Goal: Task Accomplishment & Management: Use online tool/utility

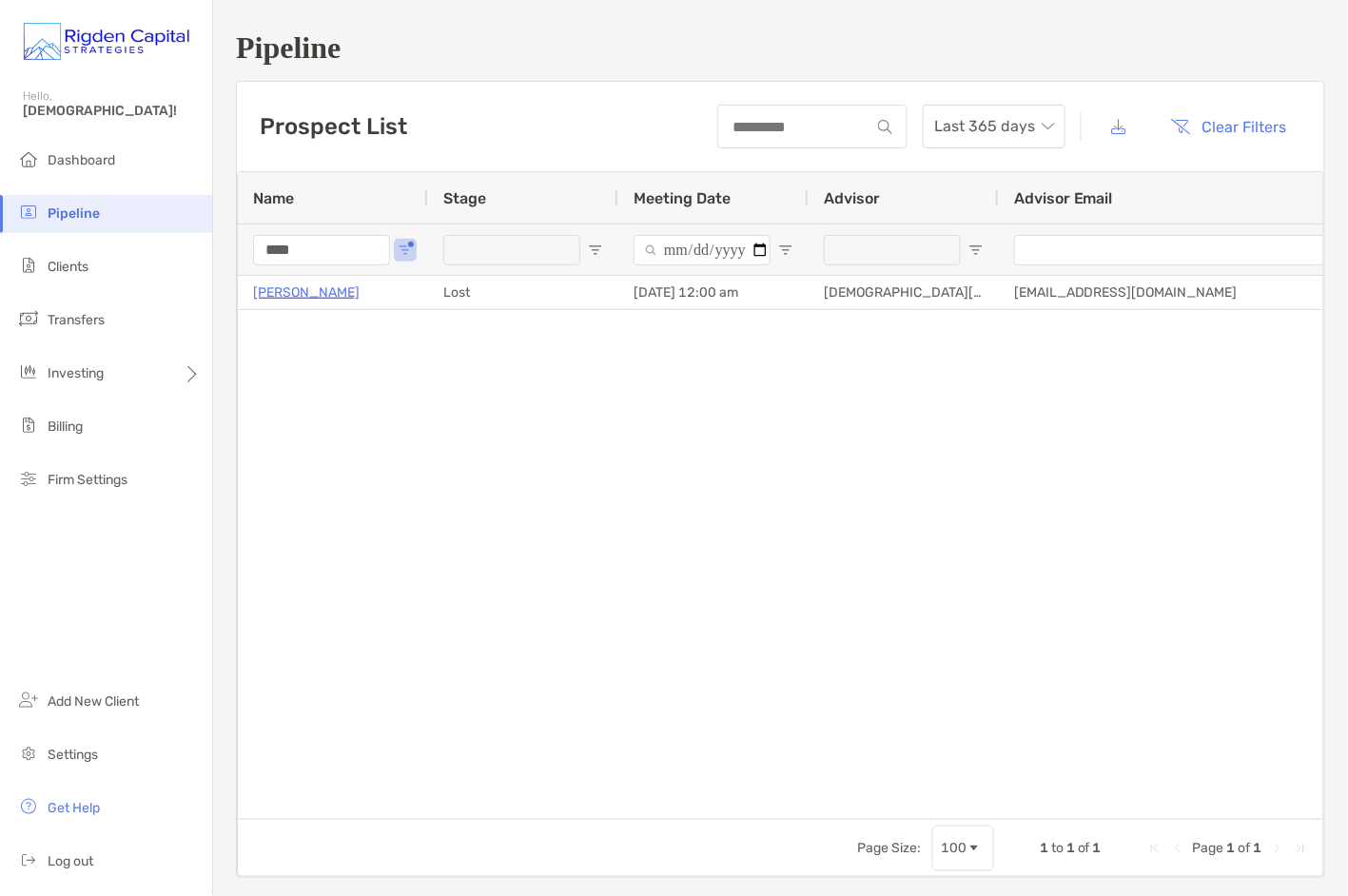
click at [250, 251] on div "****" at bounding box center [333, 249] width 190 height 52
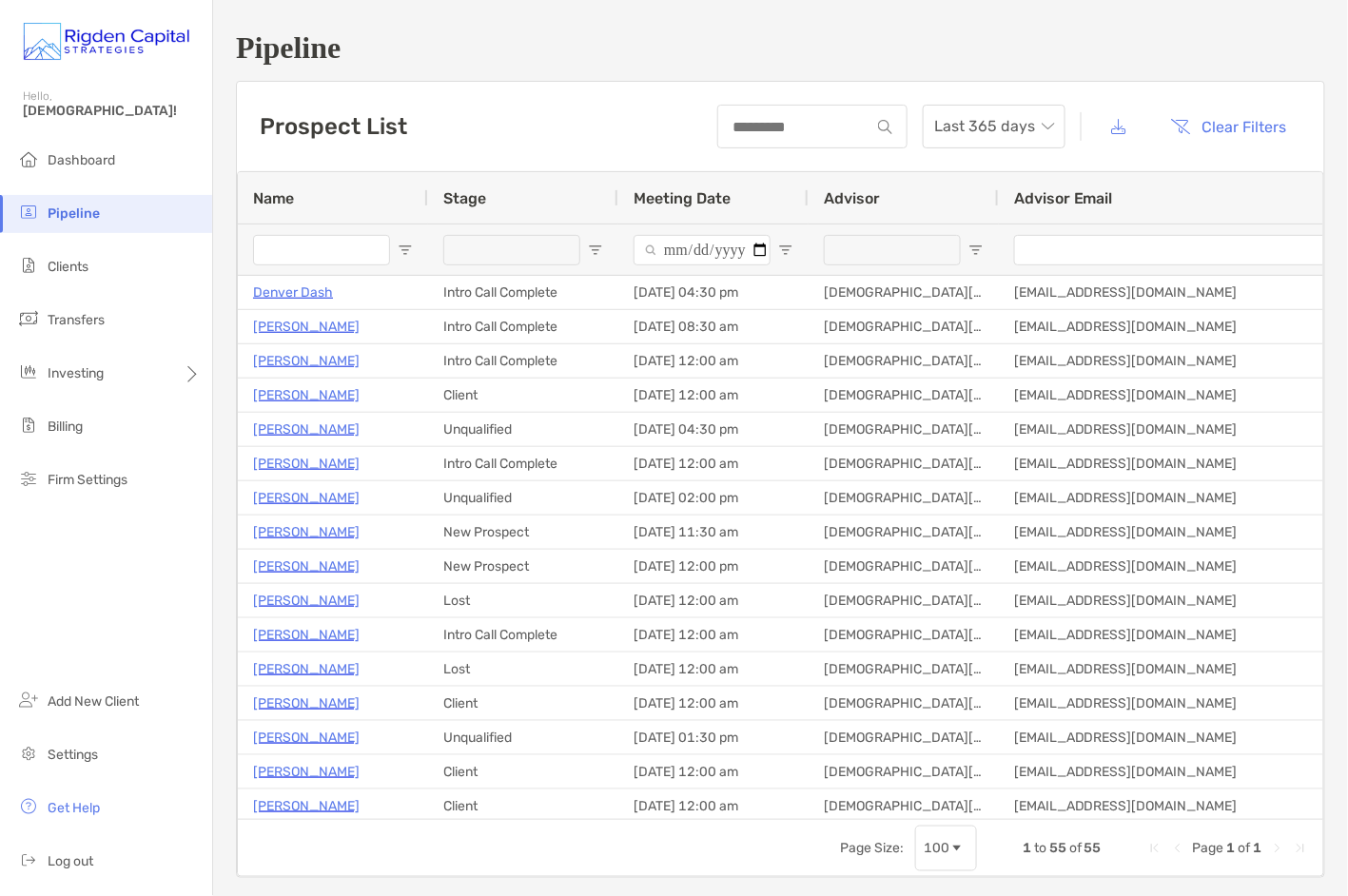
click at [517, 126] on div "Prospect List Last 365 days Clear Filters" at bounding box center [780, 126] width 1088 height 89
click at [72, 213] on span "Pipeline" at bounding box center [74, 213] width 52 height 17
click at [84, 272] on span "Clients" at bounding box center [68, 266] width 41 height 17
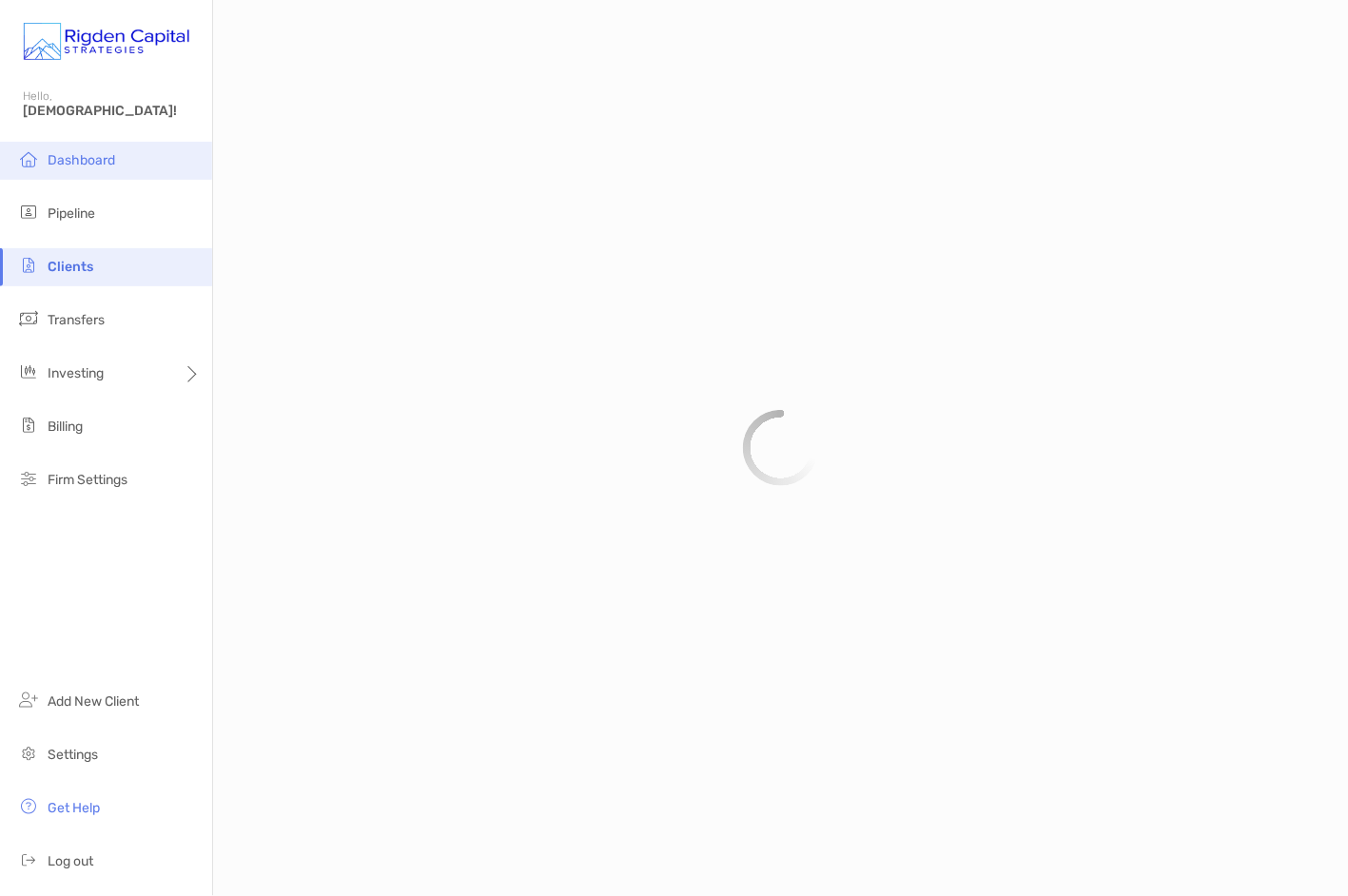
click at [90, 155] on span "Dashboard" at bounding box center [81, 160] width 67 height 17
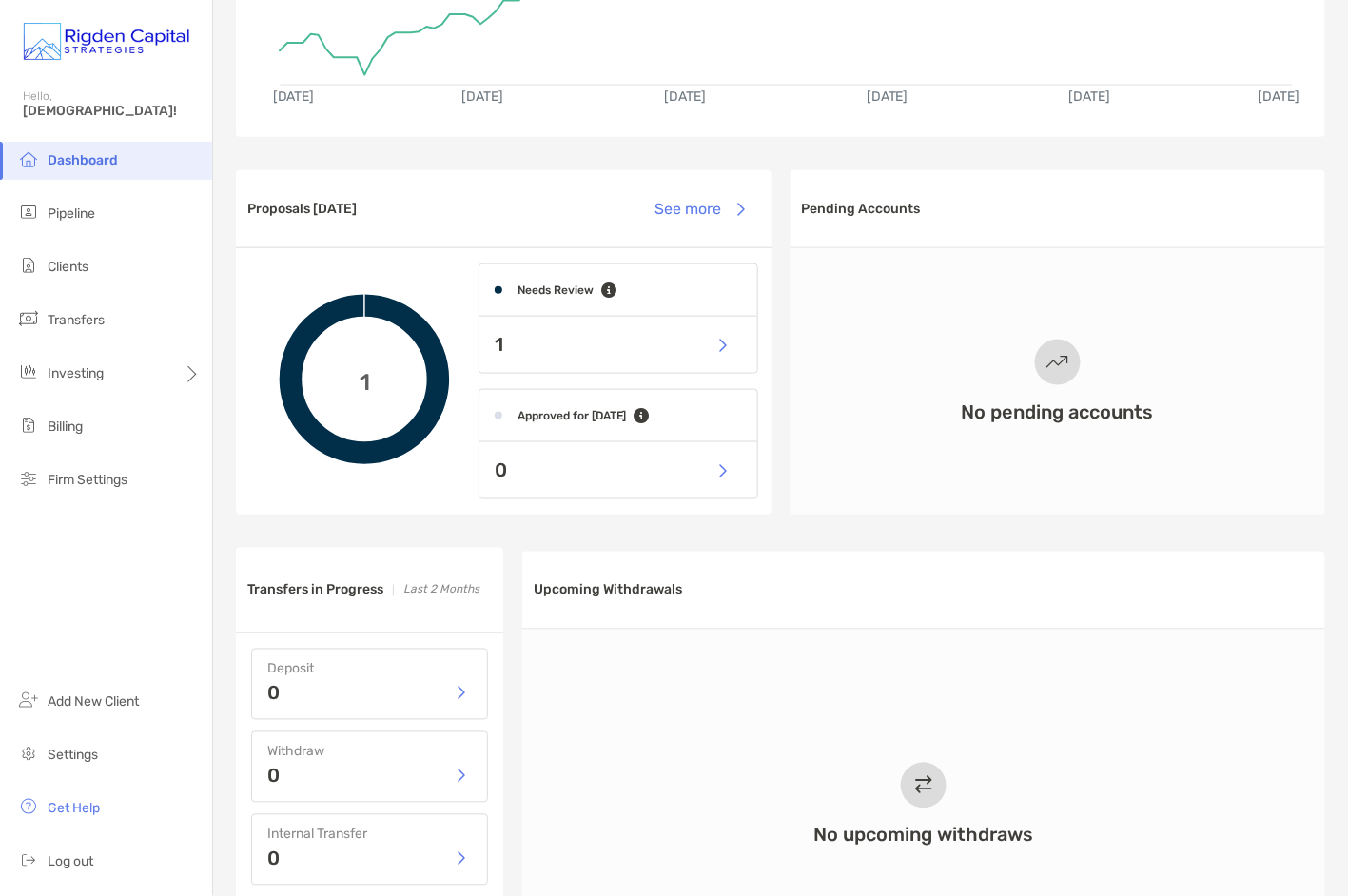
scroll to position [406, 0]
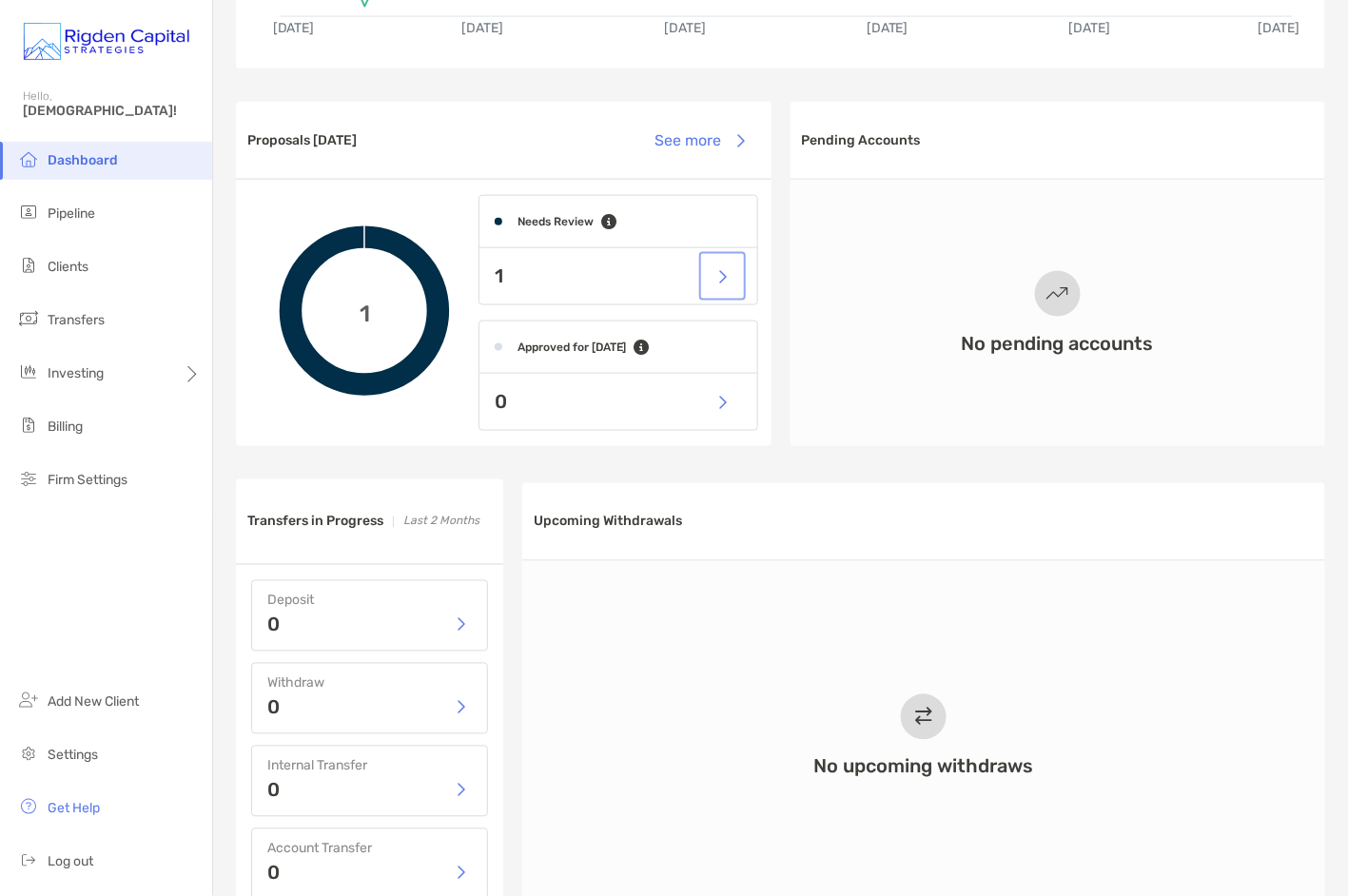
click at [728, 279] on button "button" at bounding box center [722, 276] width 39 height 41
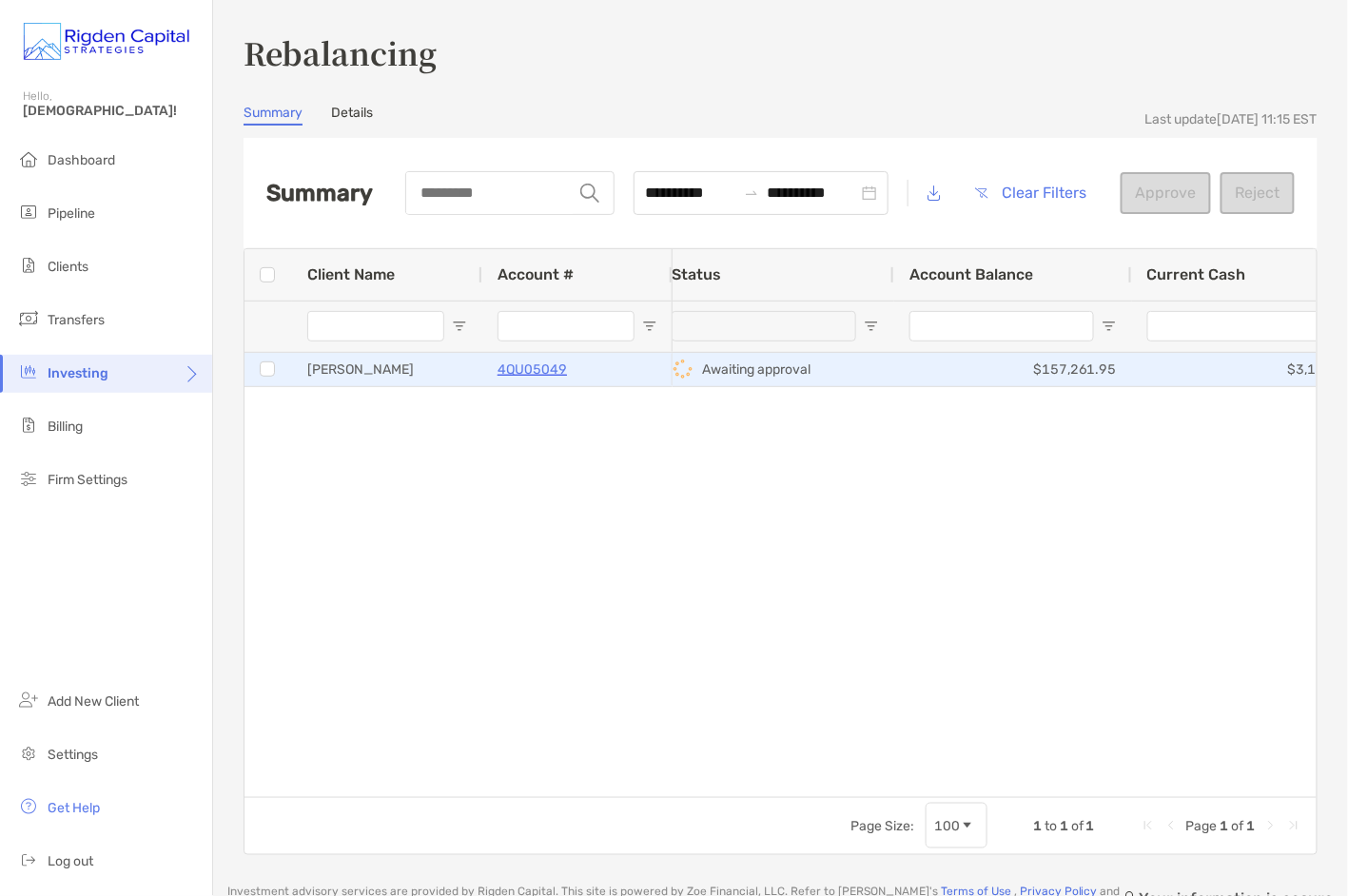
scroll to position [0, 318]
click at [977, 372] on div "$155.68" at bounding box center [960, 369] width 238 height 33
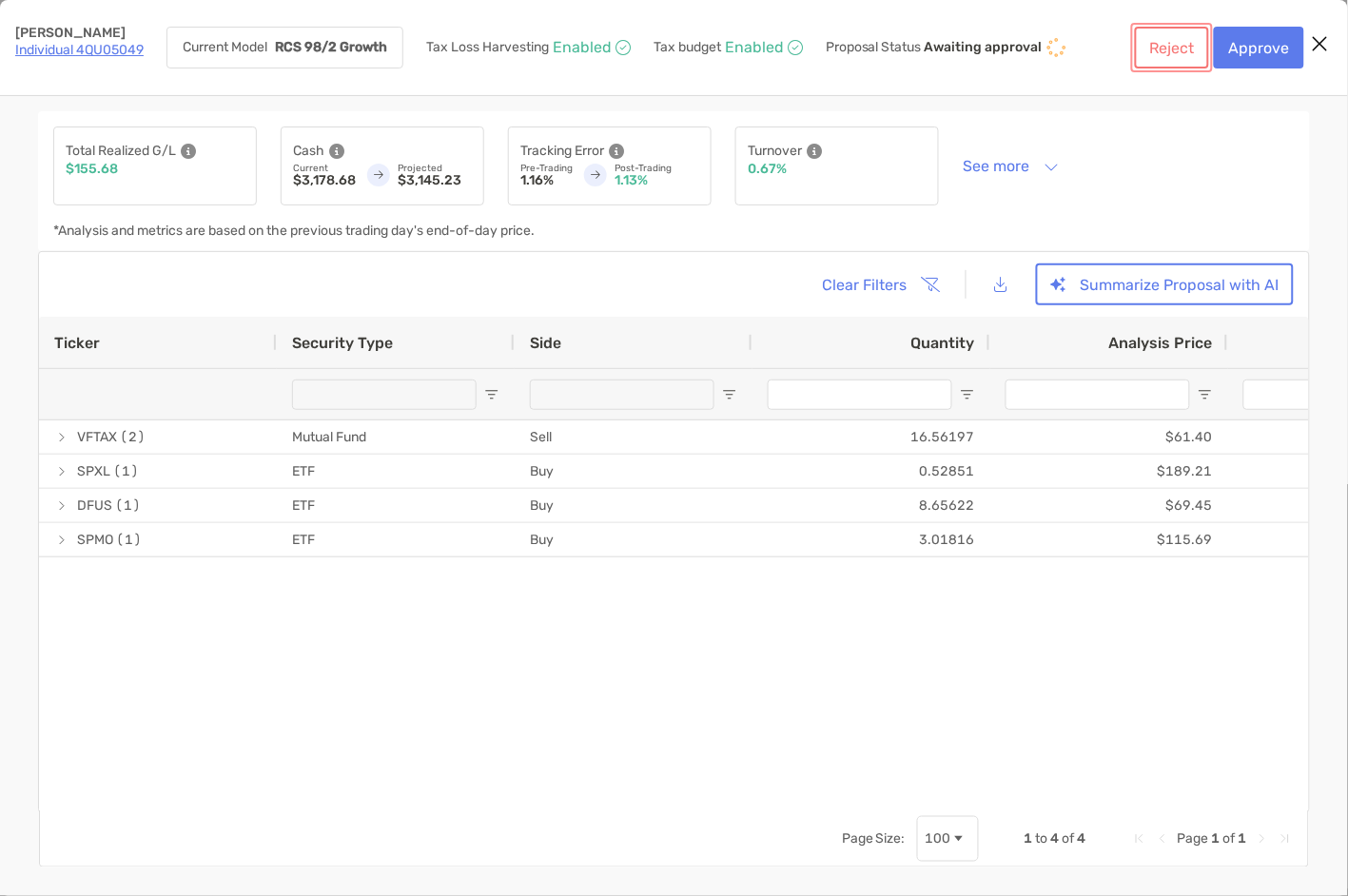
click at [1170, 48] on button "Reject" at bounding box center [1172, 47] width 74 height 42
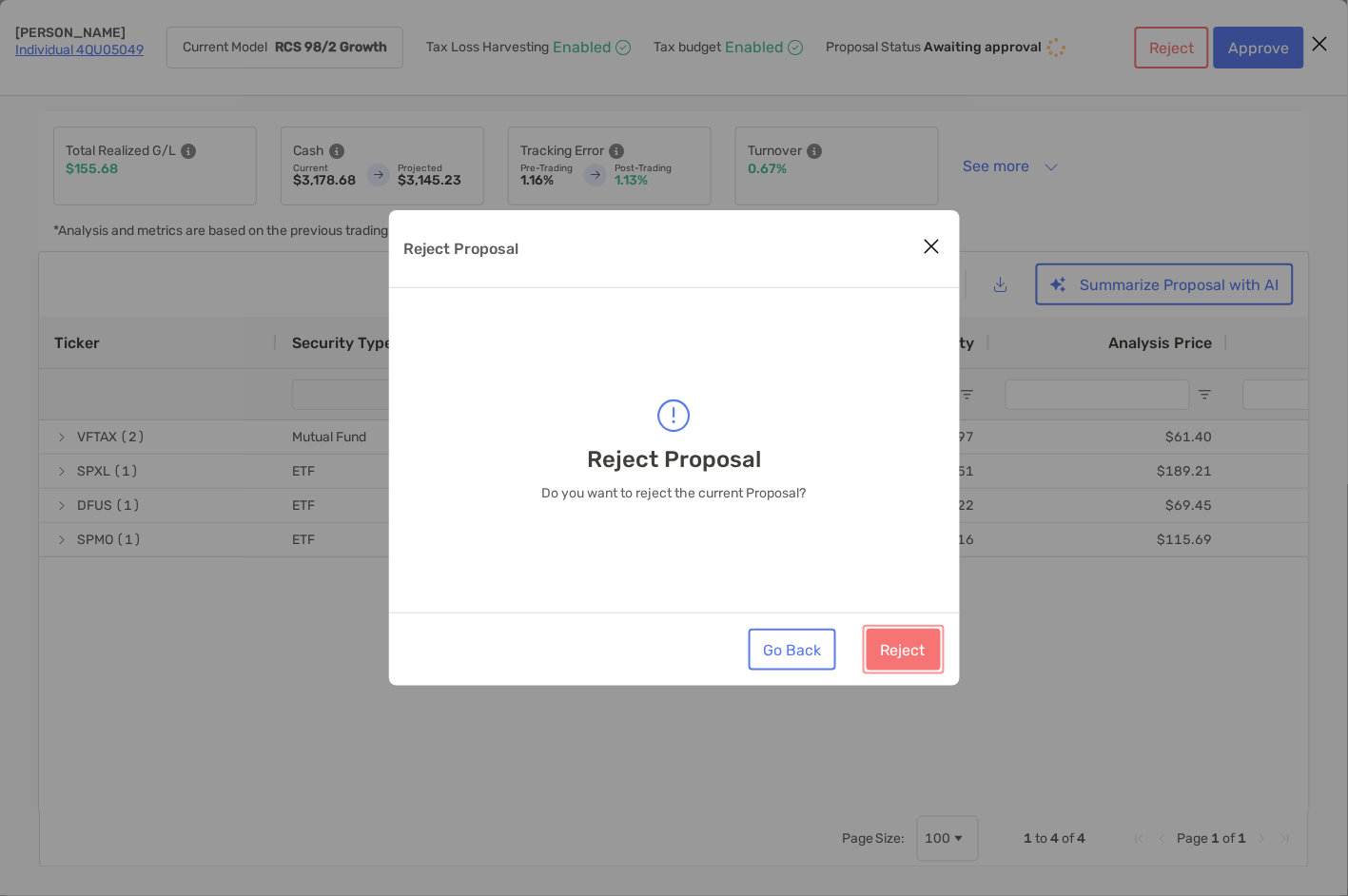
click at [911, 650] on button "Reject" at bounding box center [904, 649] width 74 height 42
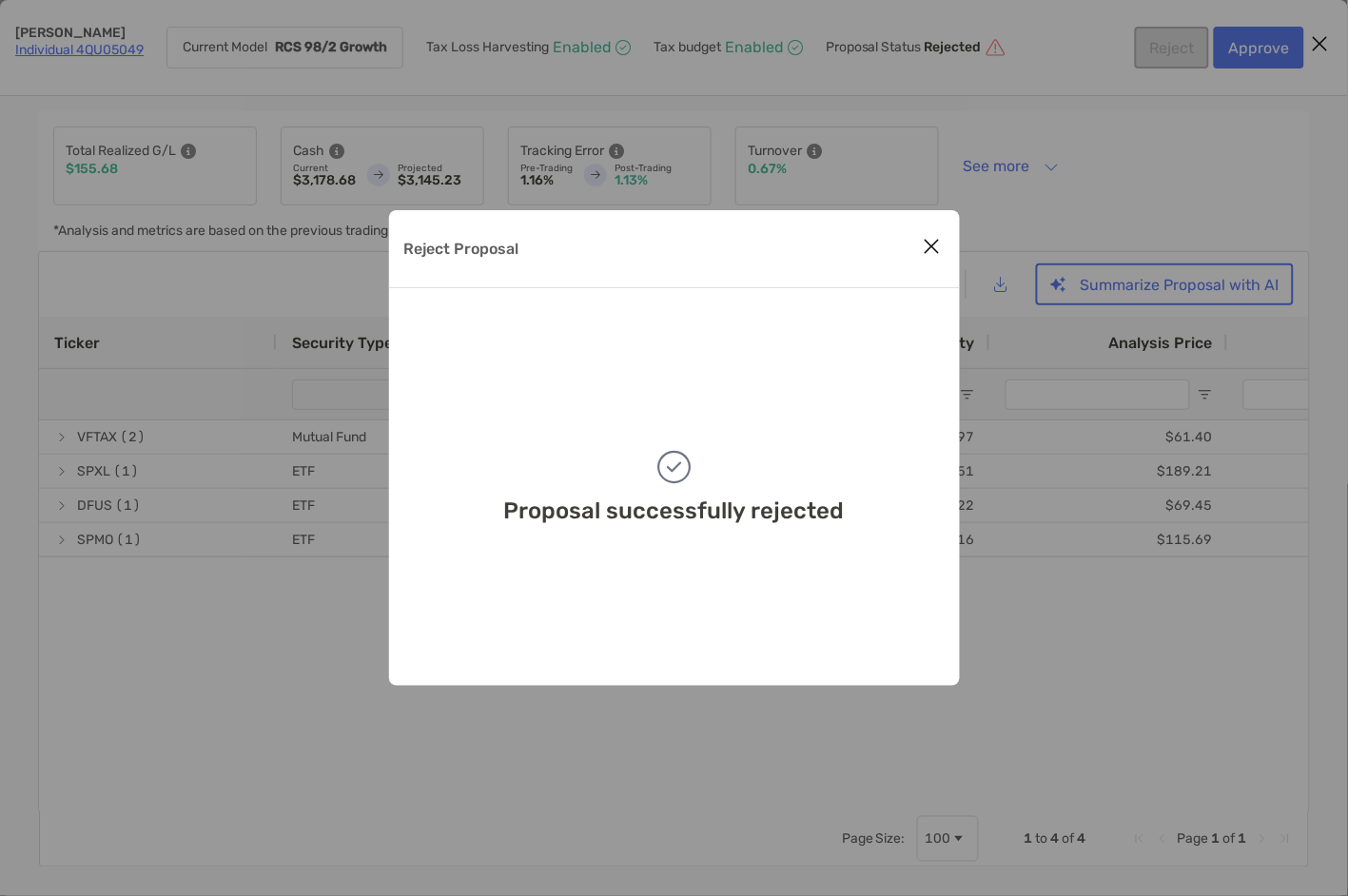
click at [929, 247] on icon "Close modal" at bounding box center [932, 246] width 17 height 22
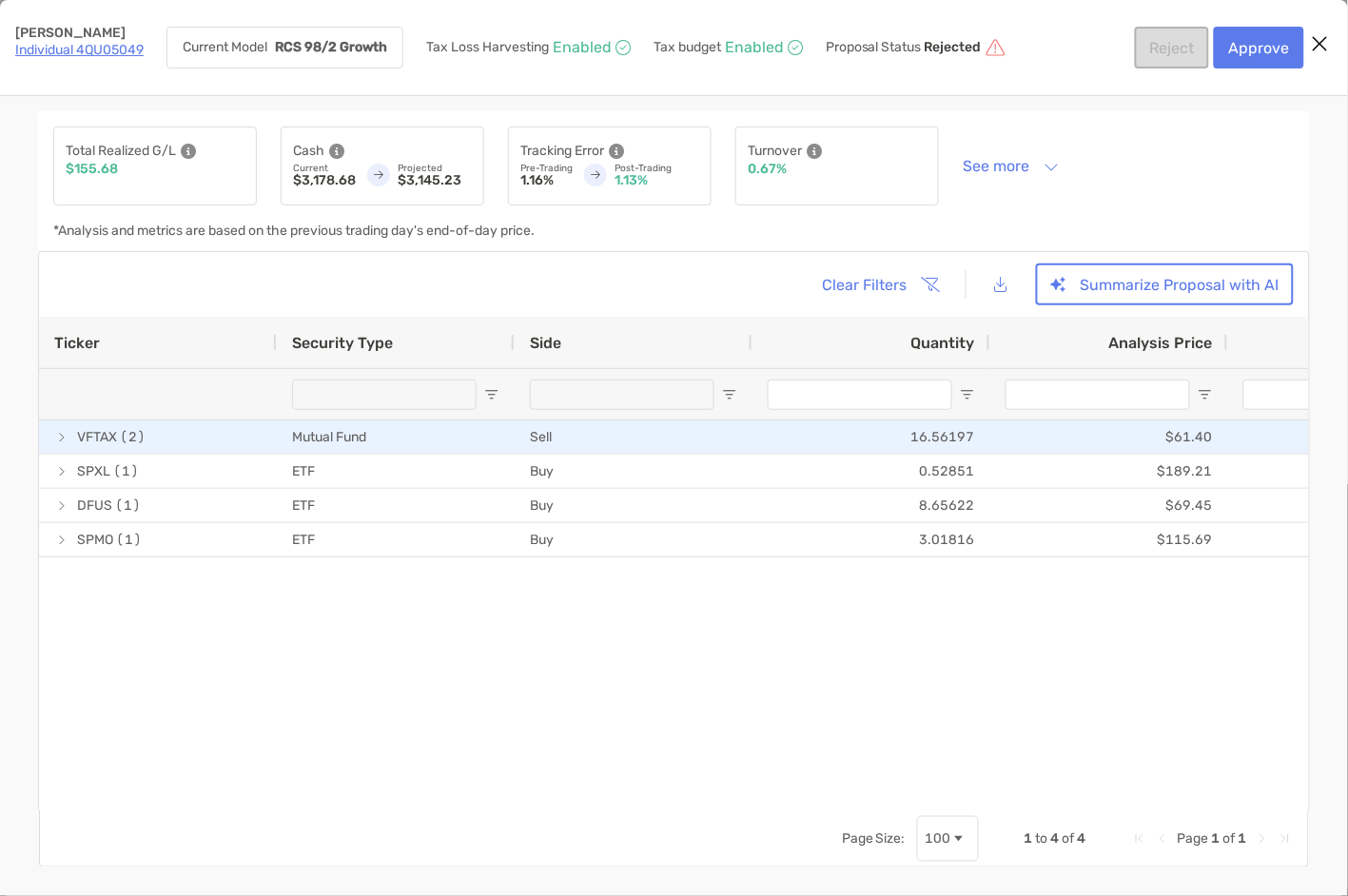
click at [61, 436] on span "[object Object]" at bounding box center [62, 437] width 16 height 16
